Goal: Information Seeking & Learning: Learn about a topic

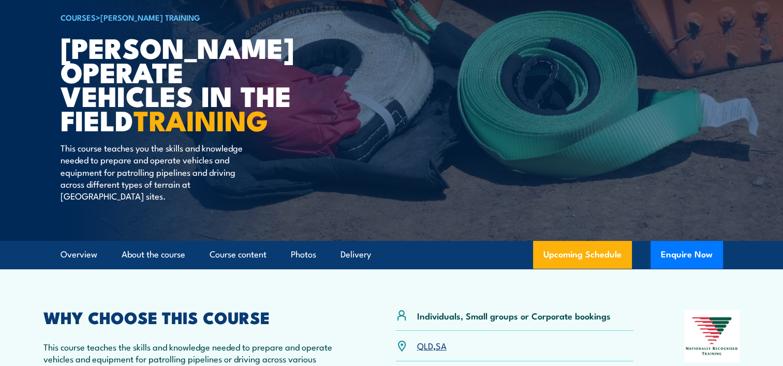
scroll to position [155, 0]
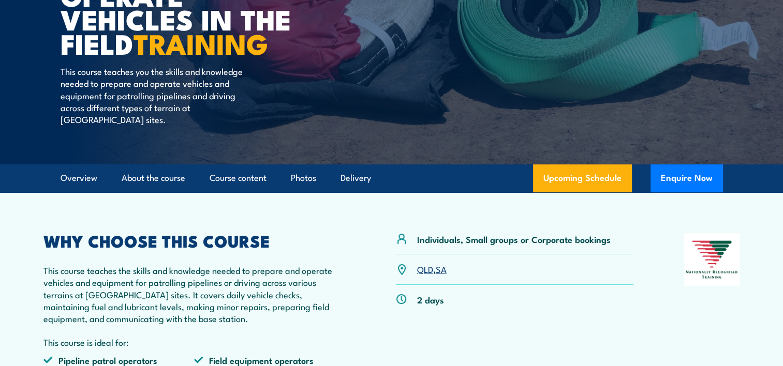
click at [421, 263] on link "QLD" at bounding box center [425, 269] width 16 height 12
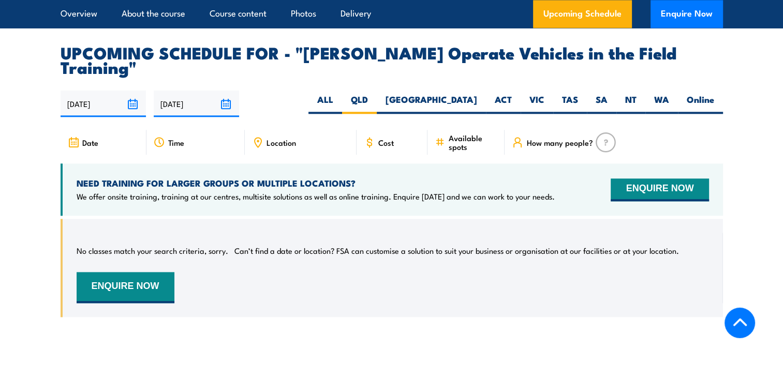
scroll to position [1460, 0]
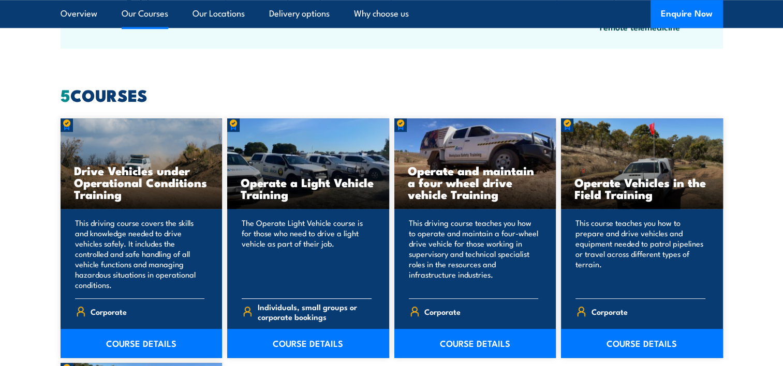
scroll to position [828, 0]
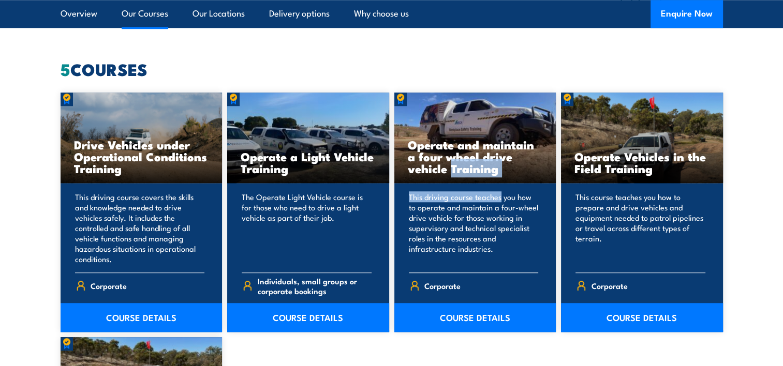
drag, startPoint x: 453, startPoint y: 143, endPoint x: 500, endPoint y: 203, distance: 76.0
click at [499, 199] on div "Operate and maintain a four wheel drive vehicle Training This driving course te…" at bounding box center [475, 213] width 162 height 240
click at [500, 326] on link "COURSE DETAILS" at bounding box center [475, 317] width 162 height 29
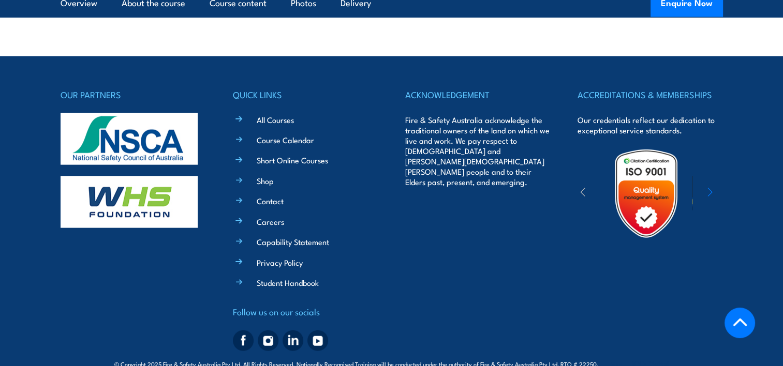
scroll to position [2375, 0]
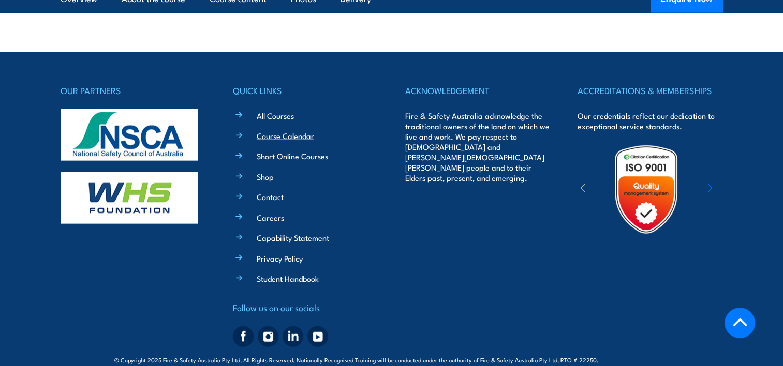
click at [286, 130] on link "Course Calendar" at bounding box center [285, 135] width 57 height 11
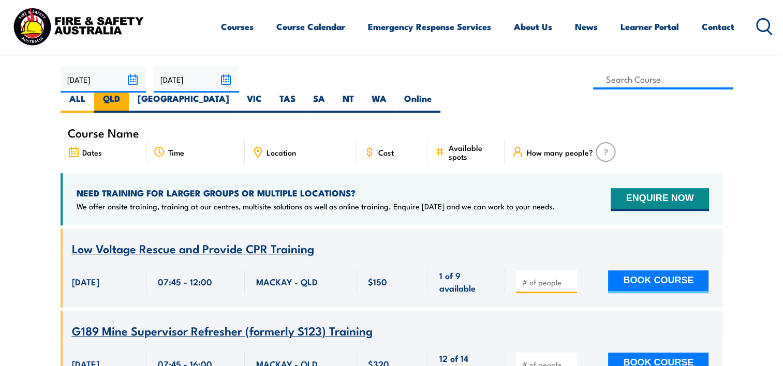
scroll to position [311, 0]
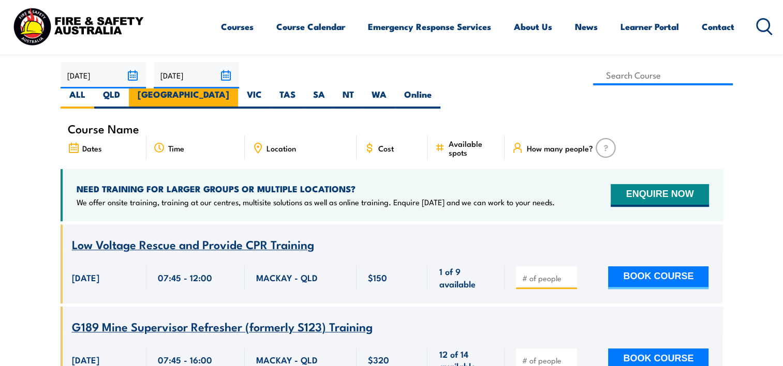
click at [238, 88] on label "[GEOGRAPHIC_DATA]" at bounding box center [183, 98] width 109 height 20
click at [236, 88] on input "[GEOGRAPHIC_DATA]" at bounding box center [232, 91] width 7 height 7
radio input "true"
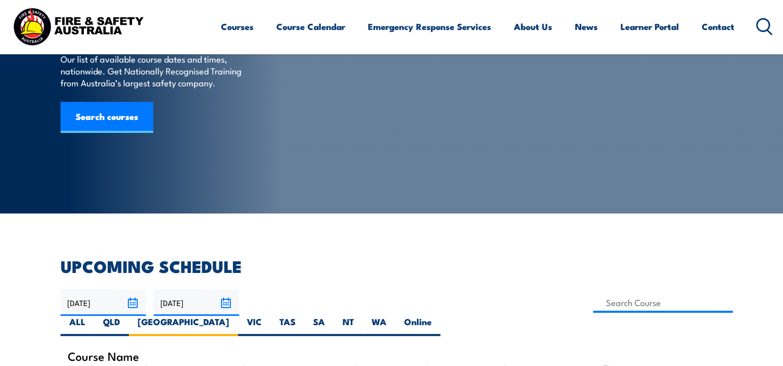
scroll to position [83, 0]
click at [129, 316] on label "QLD" at bounding box center [111, 326] width 35 height 20
click at [127, 316] on input "QLD" at bounding box center [123, 319] width 7 height 7
radio input "true"
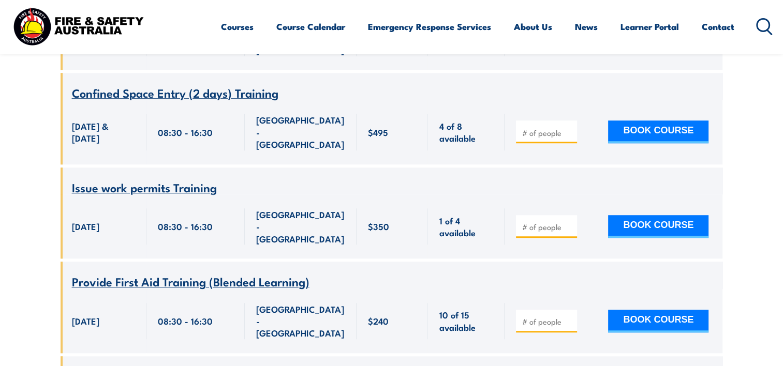
scroll to position [756, 0]
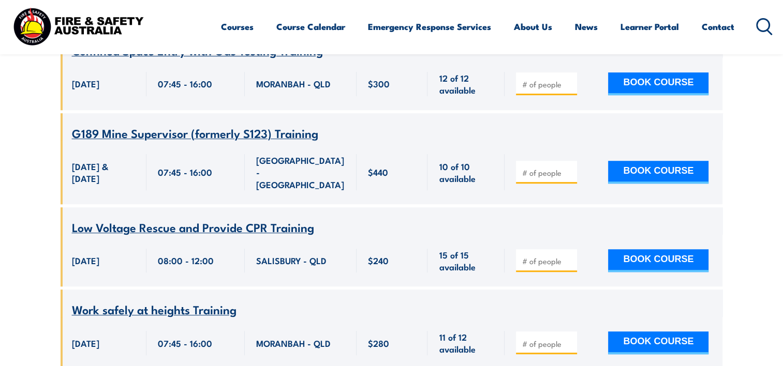
scroll to position [4637, 0]
